Goal: Check status: Check status

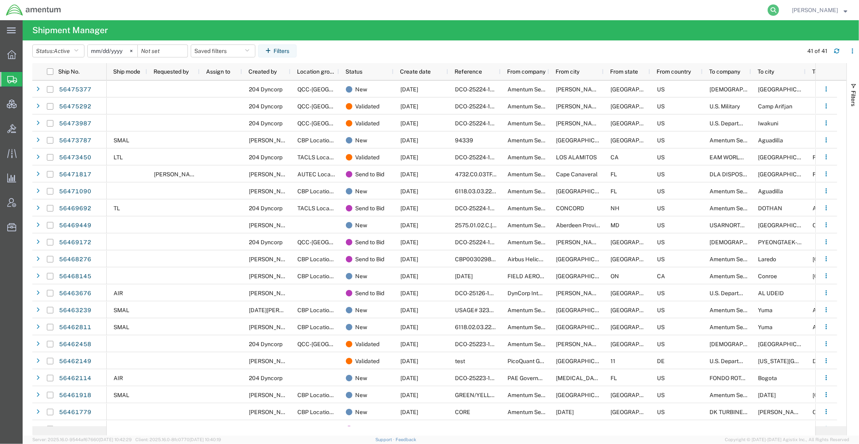
click at [767, 12] on form at bounding box center [773, 10] width 13 height 20
click at [768, 10] on icon at bounding box center [773, 9] width 11 height 11
paste input "7118490175"
type input "7118490175"
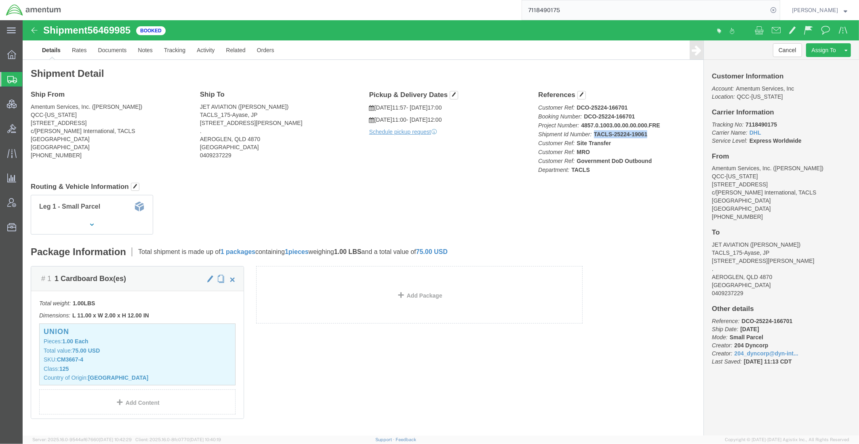
drag, startPoint x: 625, startPoint y: 118, endPoint x: 621, endPoint y: 112, distance: 6.9
click p "Customer Ref: DCO-25224-166701 Booking Number: DCO-25224-166701 Project Number:…"
click at [29, 82] on span "Shipments" at bounding box center [25, 79] width 6 height 16
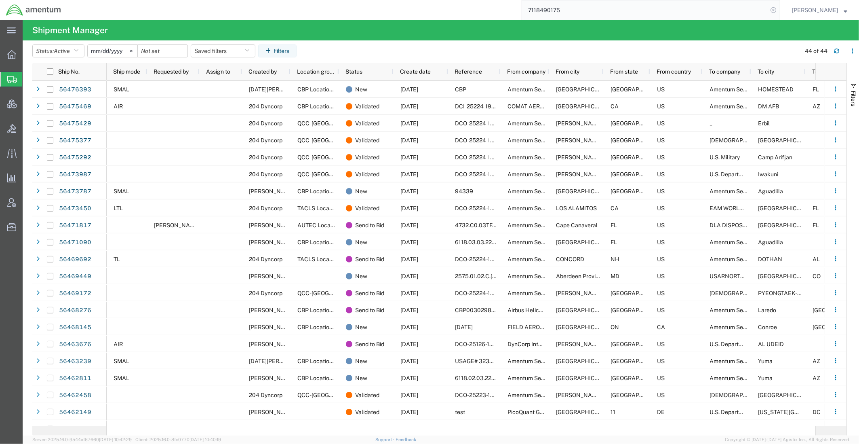
click at [771, 8] on icon at bounding box center [773, 9] width 11 height 11
click at [244, 49] on button "Saved filters" at bounding box center [223, 50] width 65 height 13
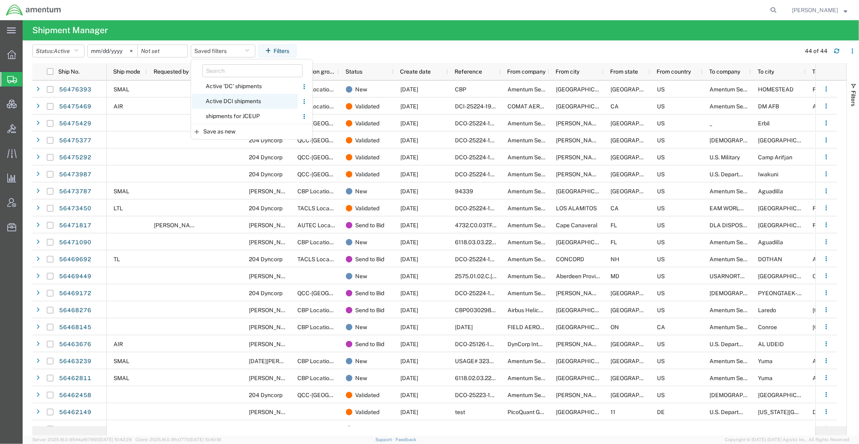
click at [239, 96] on span "Active DCI shipments" at bounding box center [245, 101] width 106 height 15
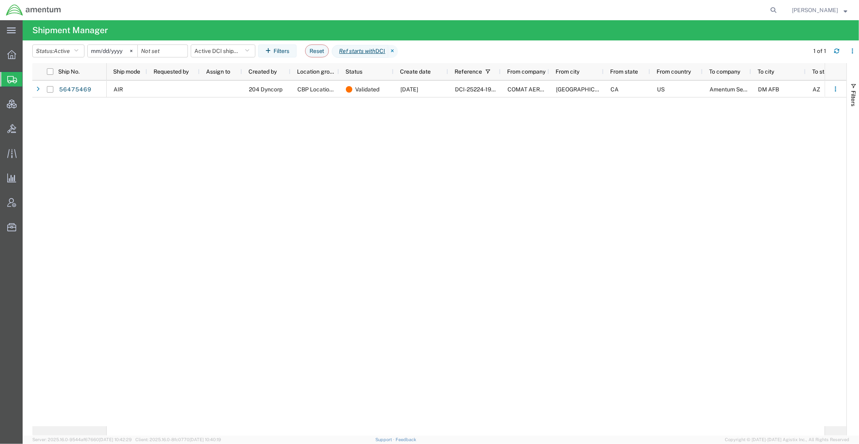
click at [296, 200] on div "AIR 204 Dyncorp CBP Location Group Validated [DATE] DCI-25224-199350 COMAT AERO…" at bounding box center [466, 252] width 718 height 345
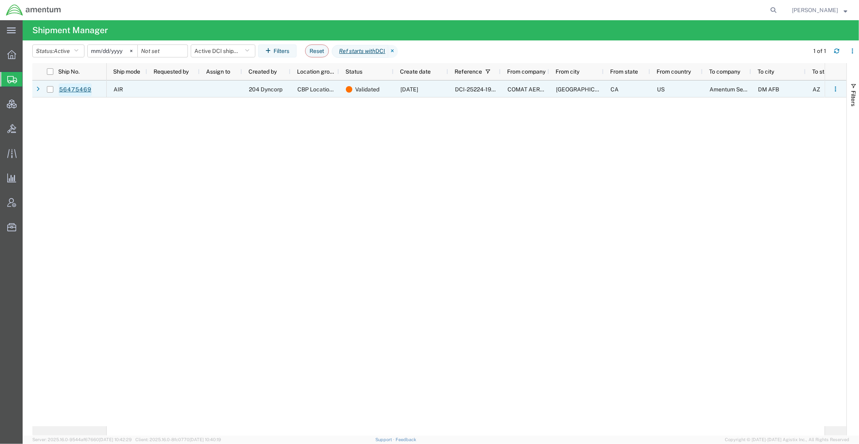
click at [87, 92] on link "56475469" at bounding box center [75, 89] width 33 height 13
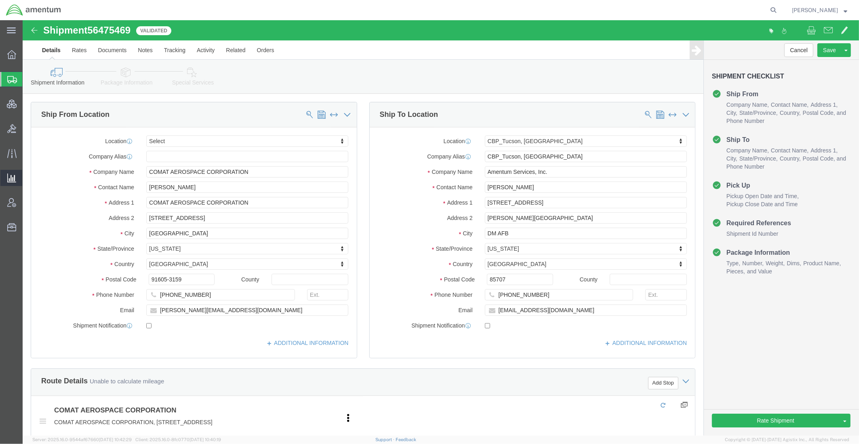
select select
select select "49949"
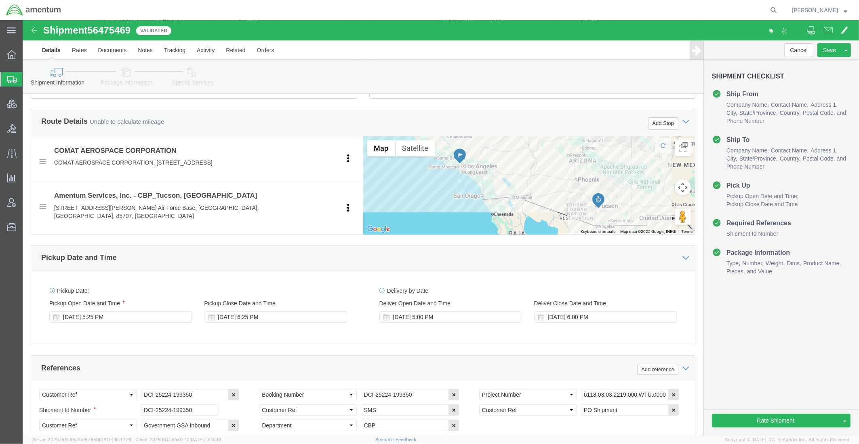
scroll to position [269, 0]
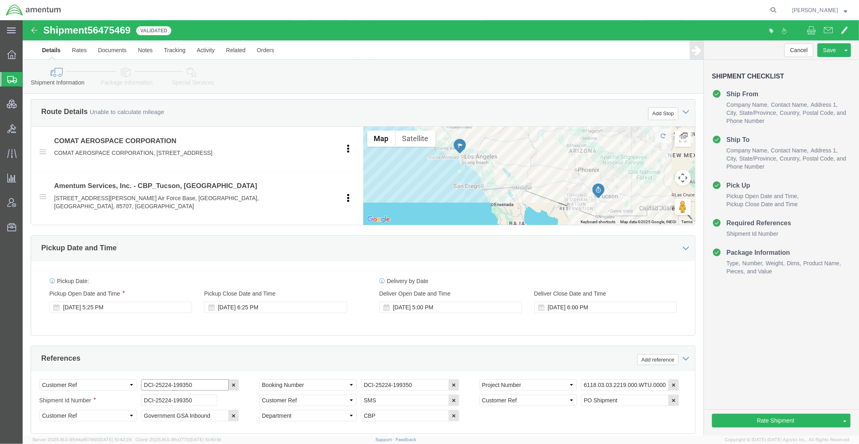
drag, startPoint x: 172, startPoint y: 369, endPoint x: 8, endPoint y: 353, distance: 164.4
click div "Select Account Type Activity ID Airline Appointment Number ASN Batch Request # …"
click at [770, 6] on icon at bounding box center [773, 9] width 11 height 11
paste input "DCI-25224-199350"
type input "DCI-25224-199350"
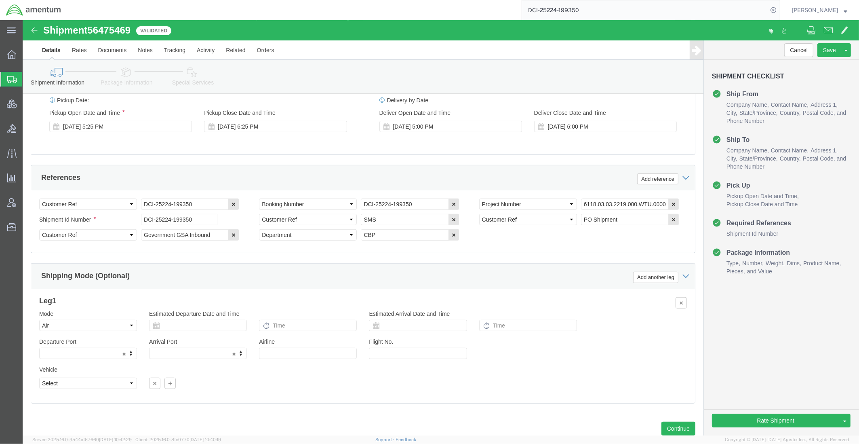
scroll to position [477, 0]
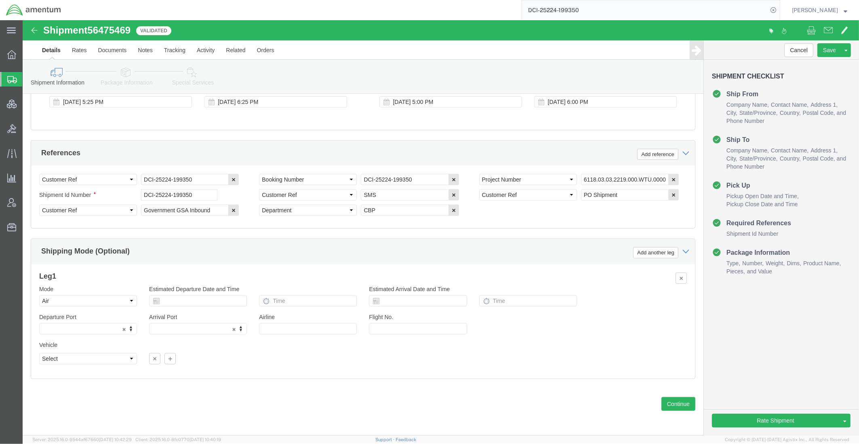
click icon
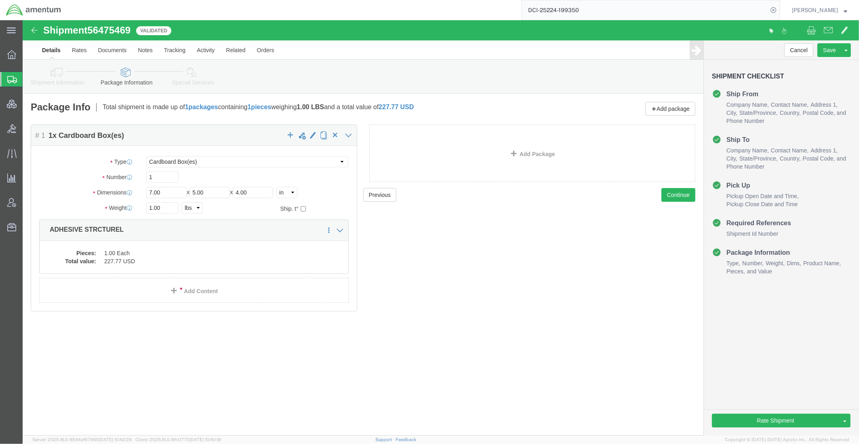
click link "Shipment Information"
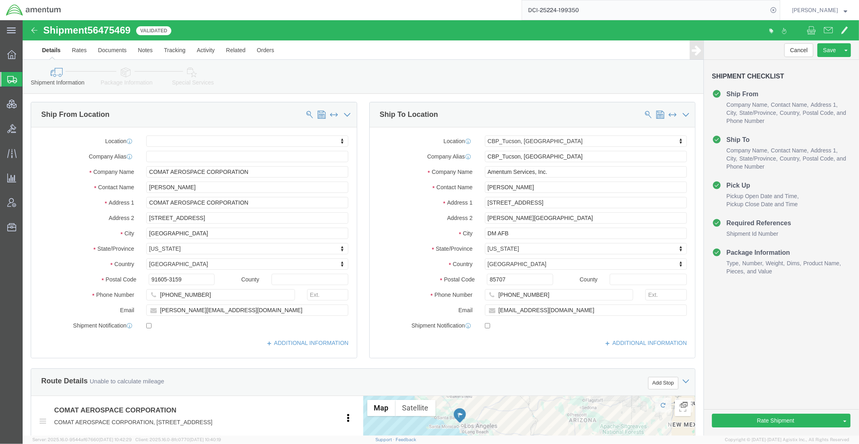
click at [29, 79] on span "Shipments" at bounding box center [25, 79] width 6 height 16
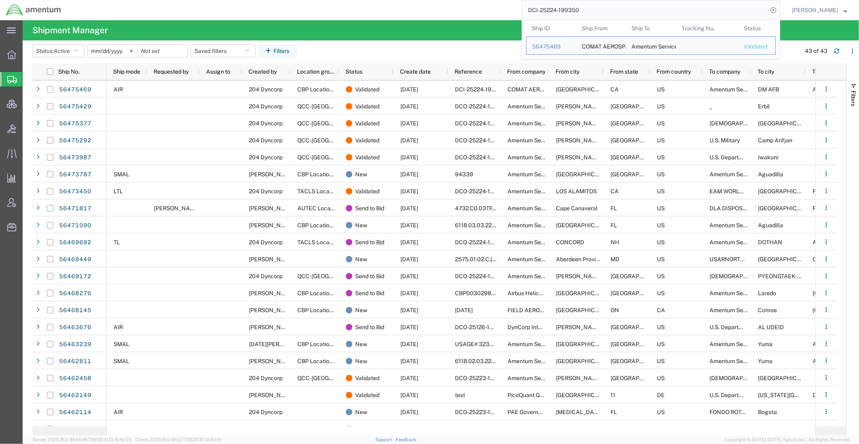
click at [593, 12] on input "DCI-25224-199350" at bounding box center [645, 9] width 246 height 19
click at [543, 45] on div "56475469" at bounding box center [551, 46] width 38 height 8
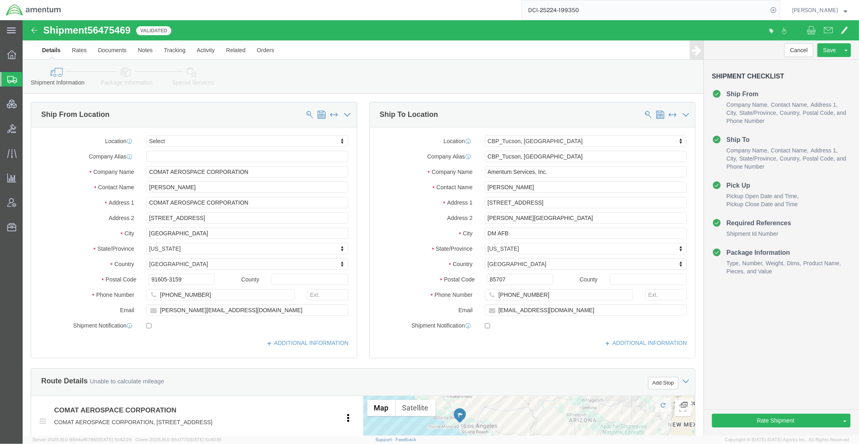
select select
select select "49949"
click link "Package Information"
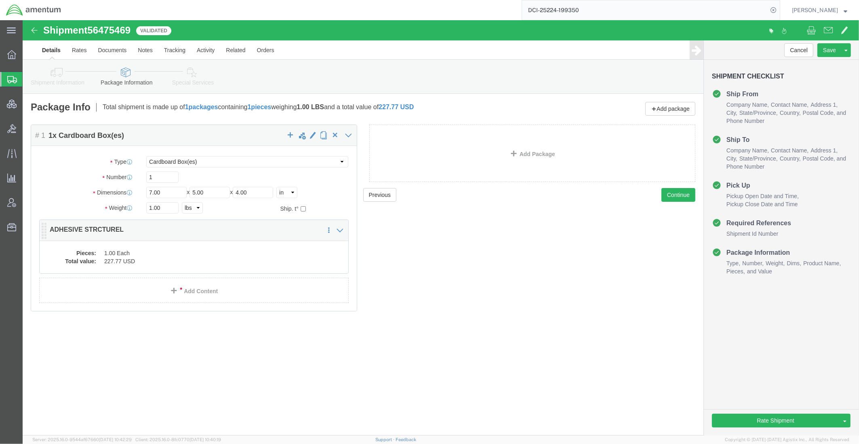
click dd "1.00 Each"
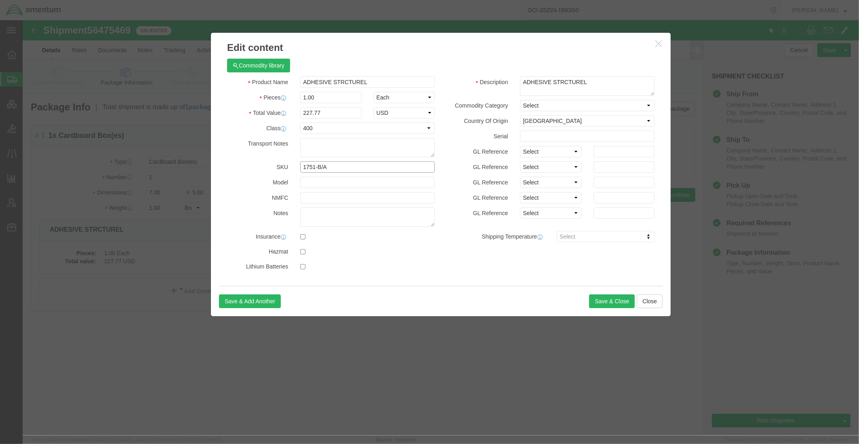
drag, startPoint x: 305, startPoint y: 145, endPoint x: 224, endPoint y: 137, distance: 82.1
click div "Product Name ADHESIVE STRCTUREL Pieces 1.00 Select Bag Barrels 100Board Feet Bo…"
drag, startPoint x: 215, startPoint y: 3, endPoint x: 312, endPoint y: 86, distance: 127.0
click button "Close"
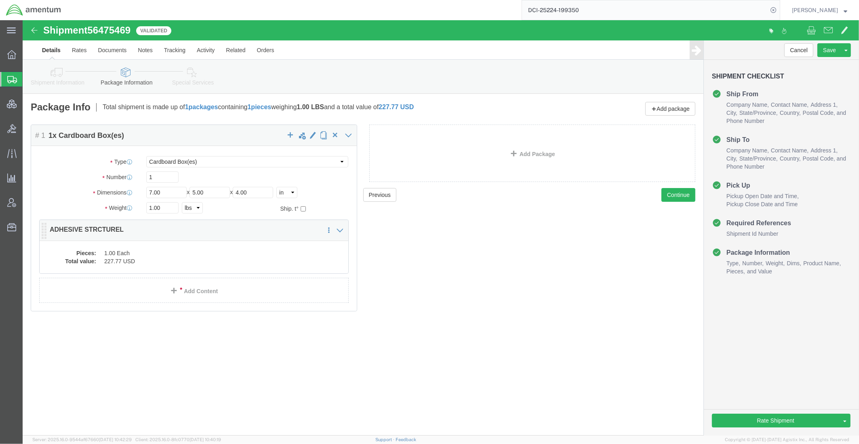
click dd "1.00 Each"
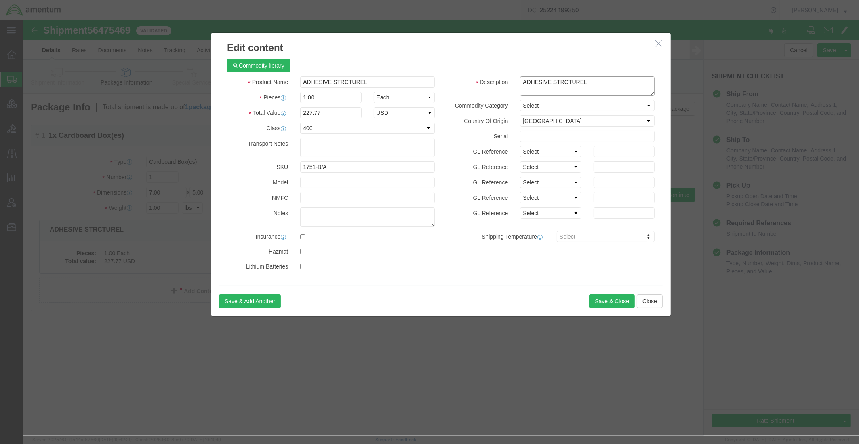
drag, startPoint x: 575, startPoint y: 61, endPoint x: 351, endPoint y: 27, distance: 226.7
click div "Edit content Commodity library Product Name ADHESIVE STRCTUREL Pieces 1.00 Sele…"
click icon "button"
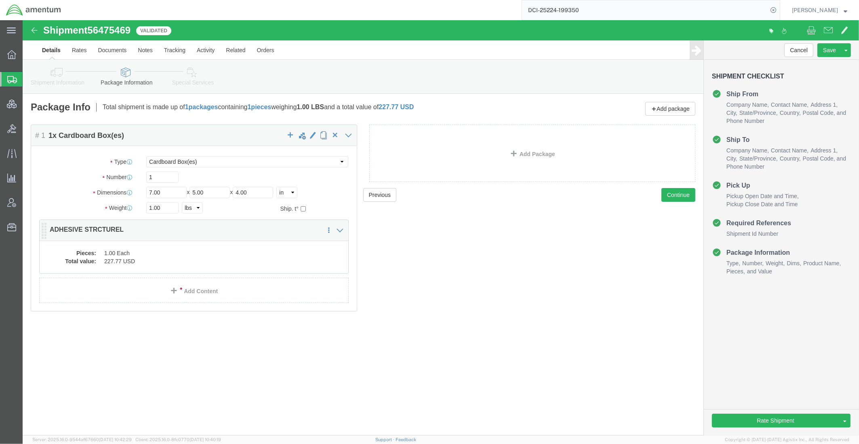
click dd "1.00 Each"
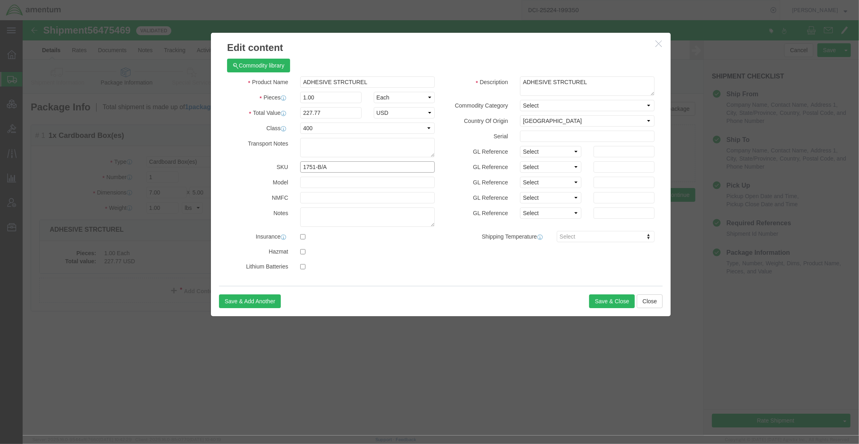
drag, startPoint x: 317, startPoint y: 146, endPoint x: 215, endPoint y: 135, distance: 103.2
click div "Product Name ADHESIVE STRCTUREL Pieces 1.00 Select Bag Barrels 100Board Feet Bo…"
click icon "button"
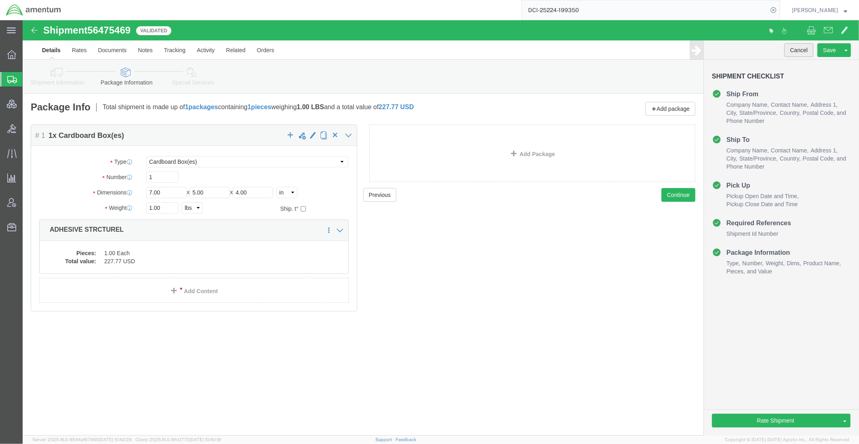
click button "Cancel"
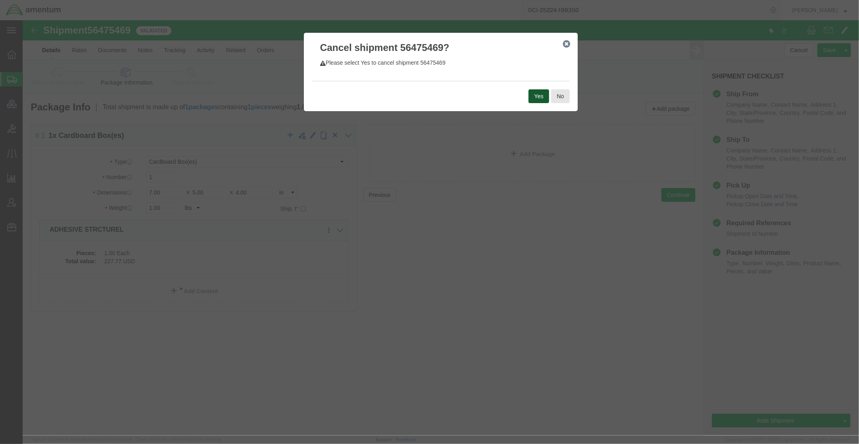
click button "Yes"
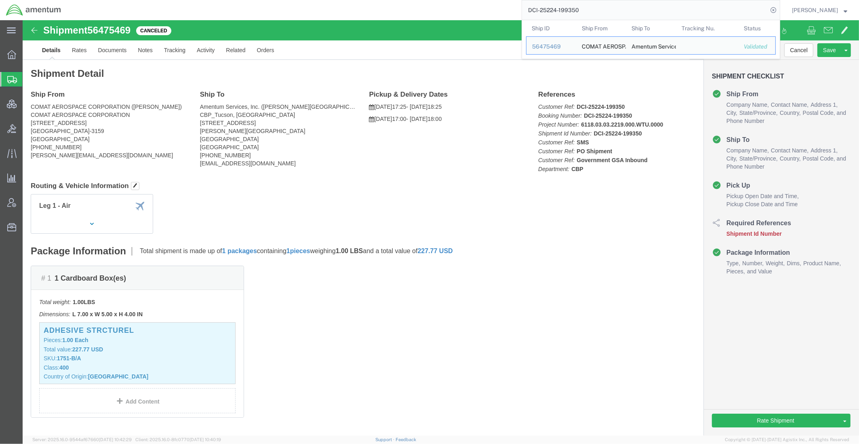
drag, startPoint x: 595, startPoint y: 14, endPoint x: 287, endPoint y: -32, distance: 311.7
click at [287, 0] on html "main_menu Created with Sketch. Collapse Menu Overview Shipments Shipment Manage…" at bounding box center [429, 222] width 859 height 444
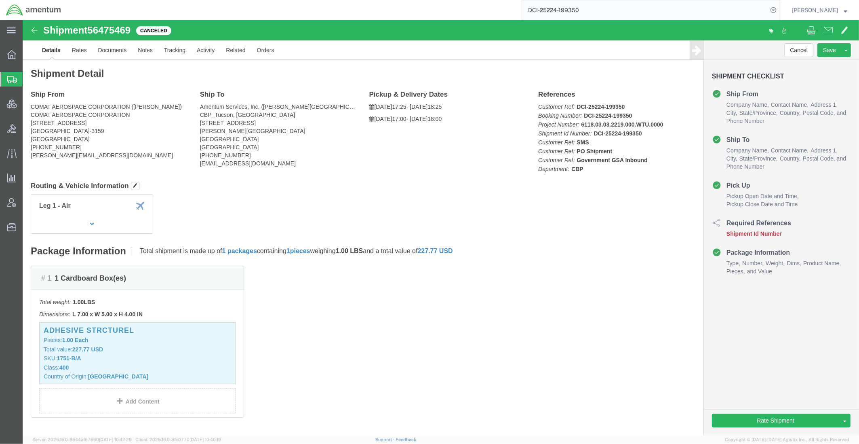
paste input "4"
type input "DCI-25224-199354"
click at [29, 78] on span "Shipments" at bounding box center [25, 79] width 6 height 16
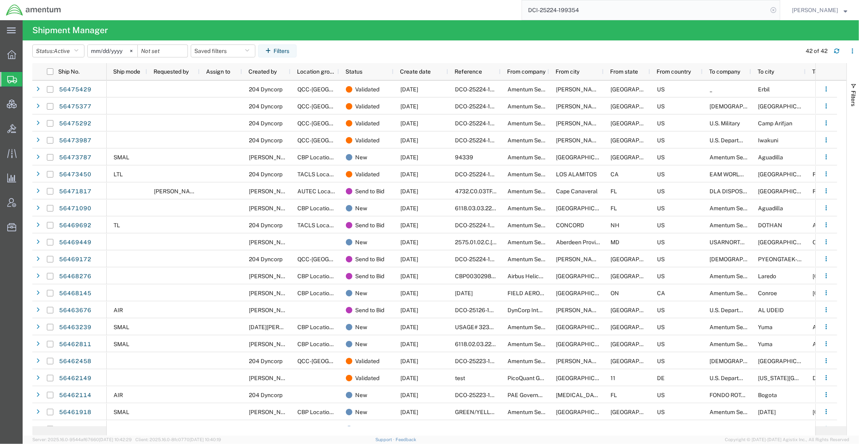
click at [769, 13] on icon at bounding box center [773, 9] width 11 height 11
click at [217, 49] on button "Saved filters" at bounding box center [223, 50] width 65 height 13
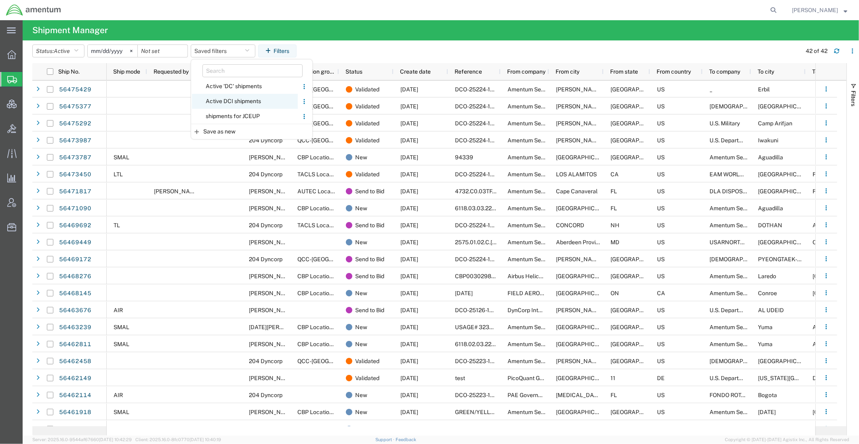
click at [227, 98] on span "Active DCI shipments" at bounding box center [245, 101] width 106 height 15
